Goal: Task Accomplishment & Management: Complete application form

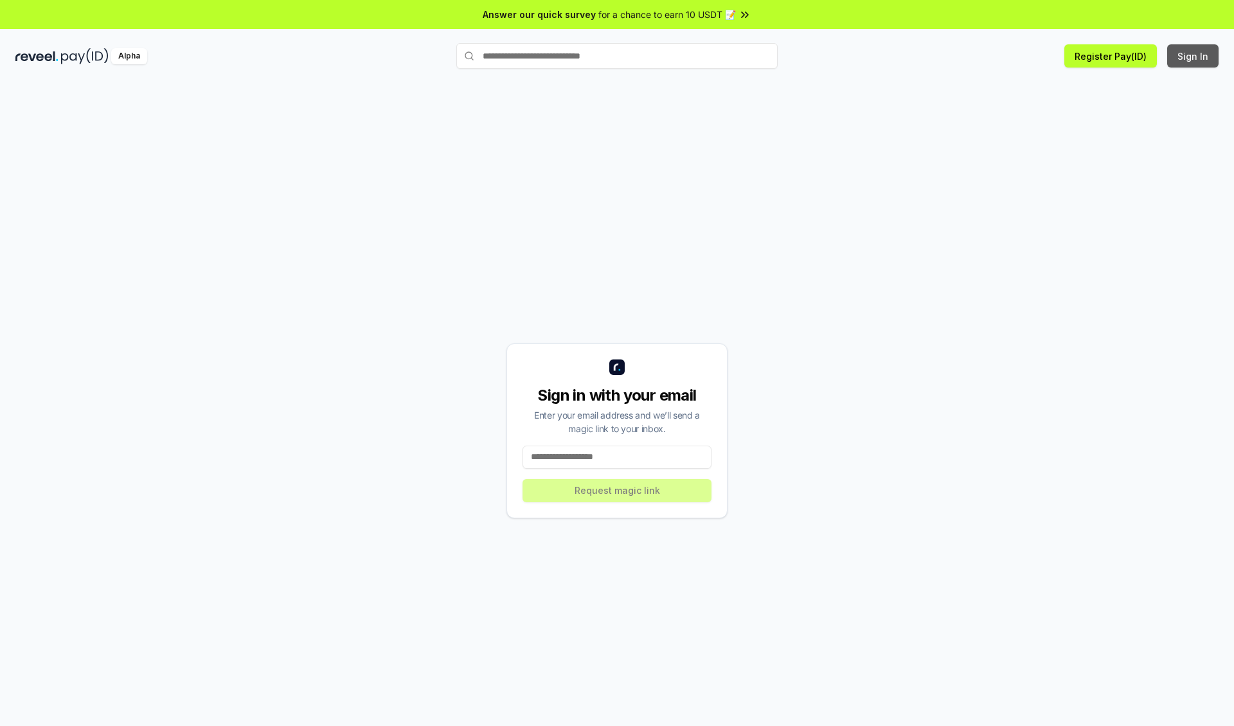
click at [1194, 56] on button "Sign In" at bounding box center [1192, 55] width 51 height 23
type input "**********"
click at [617, 490] on button "Request magic link" at bounding box center [617, 490] width 189 height 23
